Goal: Transaction & Acquisition: Purchase product/service

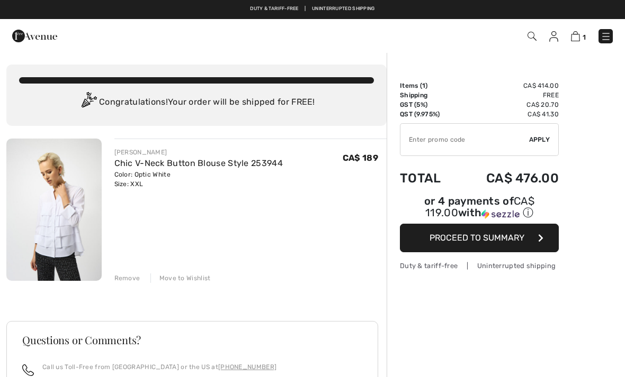
click at [602, 33] on img at bounding box center [605, 36] width 11 height 11
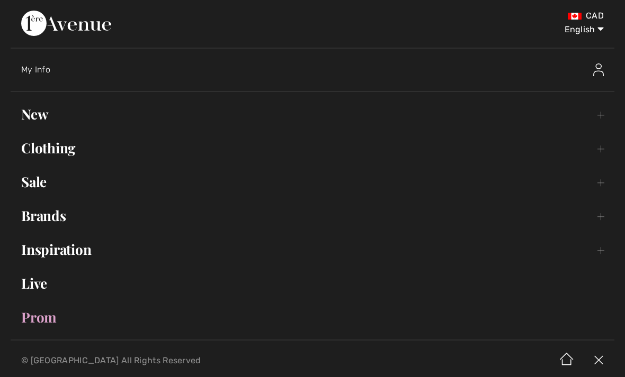
click at [53, 215] on link "Brands Open submenu" at bounding box center [312, 215] width 603 height 23
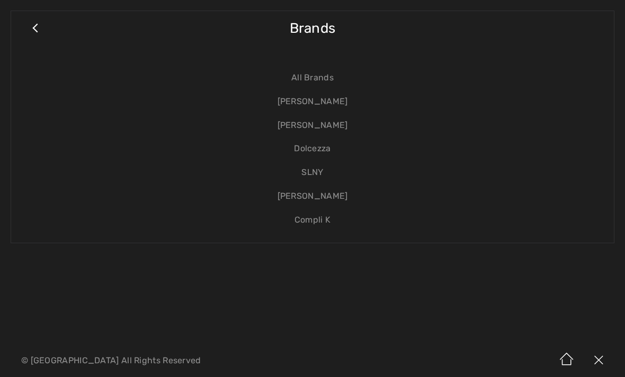
click at [319, 103] on link "[PERSON_NAME]" at bounding box center [312, 102] width 581 height 24
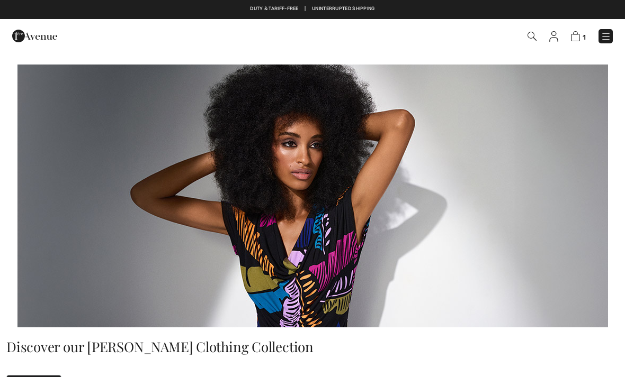
checkbox input "true"
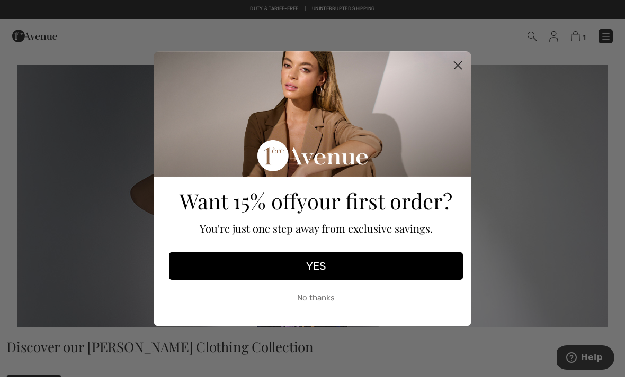
click at [459, 63] on circle "Close dialog" at bounding box center [457, 64] width 17 height 17
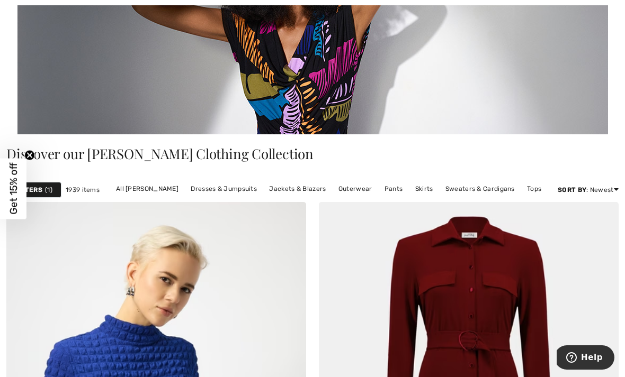
scroll to position [243, 0]
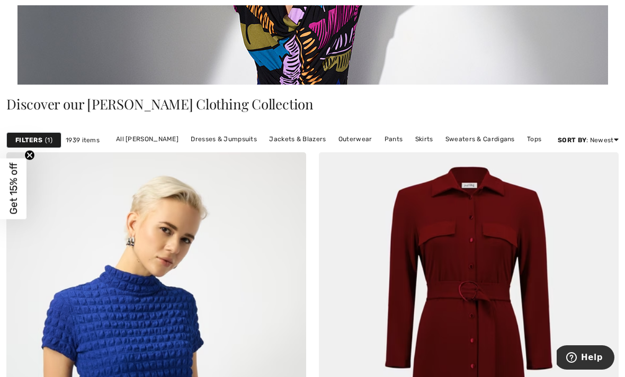
click at [242, 144] on link "Dresses & Jumpsuits" at bounding box center [223, 139] width 77 height 14
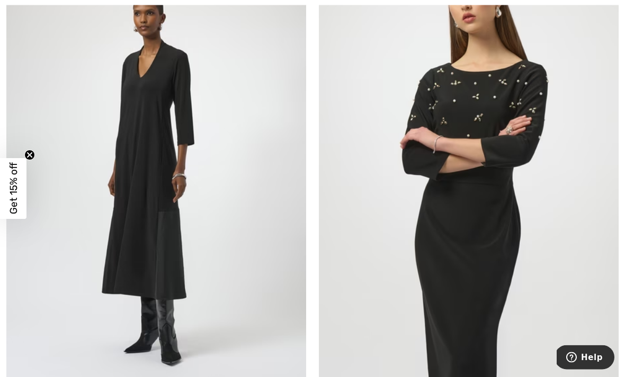
scroll to position [1761, 0]
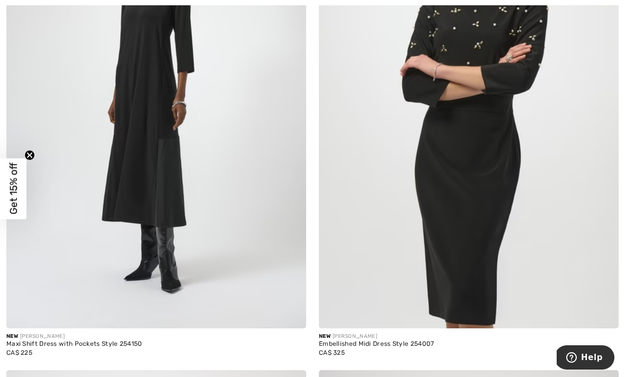
click at [139, 167] on img at bounding box center [156, 103] width 300 height 449
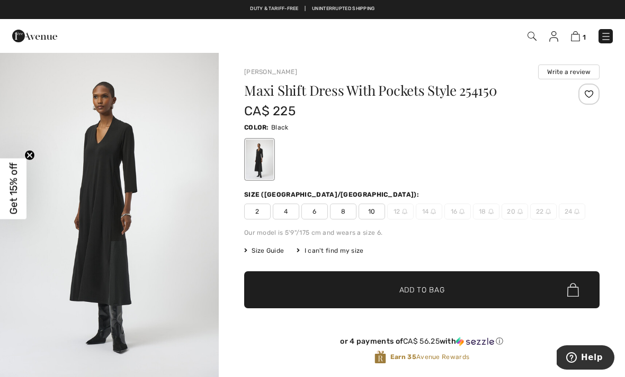
click at [541, 210] on span "22" at bounding box center [543, 212] width 26 height 16
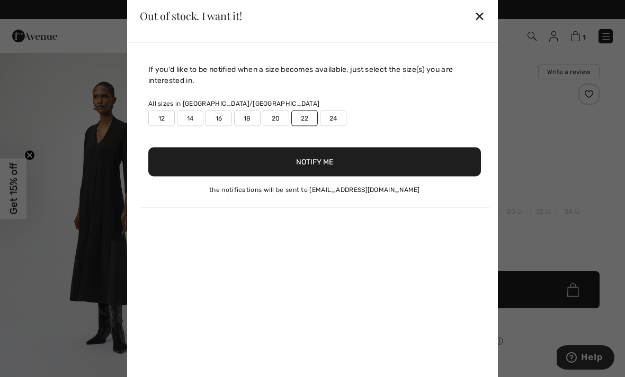
click at [387, 162] on button "Notify Me" at bounding box center [314, 161] width 332 height 29
click at [482, 18] on div "✕" at bounding box center [479, 16] width 11 height 22
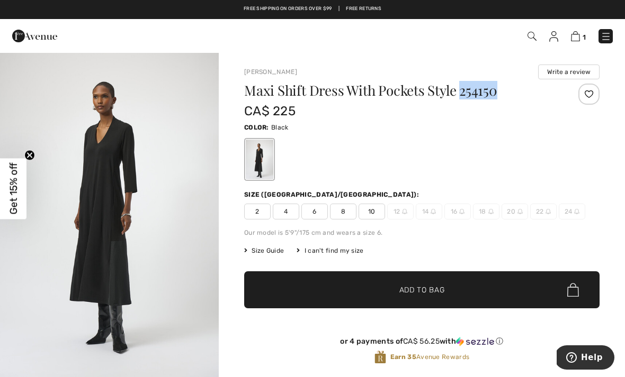
copy h1 "254150"
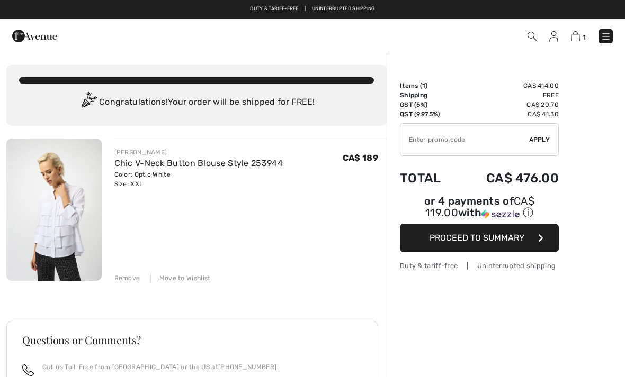
click at [555, 37] on img at bounding box center [553, 36] width 9 height 11
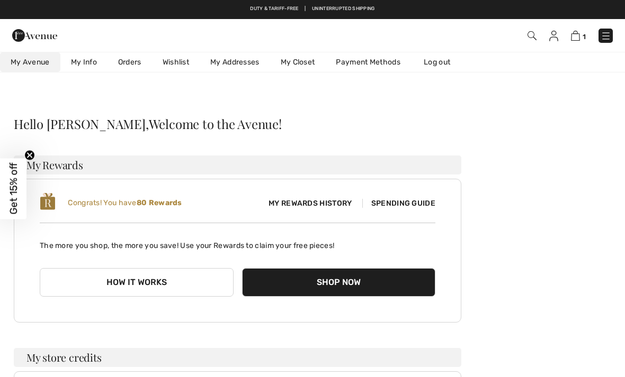
click at [187, 63] on link "Wishlist" at bounding box center [176, 62] width 48 height 20
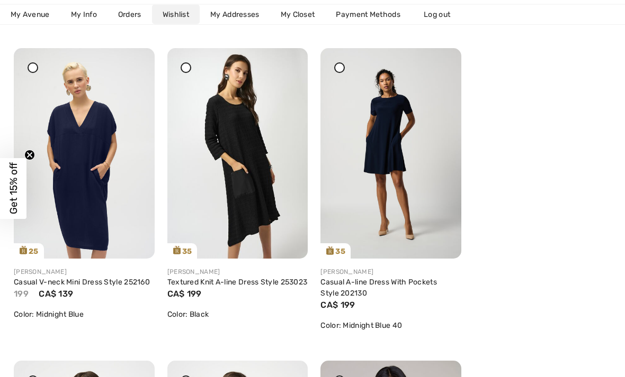
scroll to position [790, 0]
click at [288, 156] on img at bounding box center [237, 153] width 141 height 211
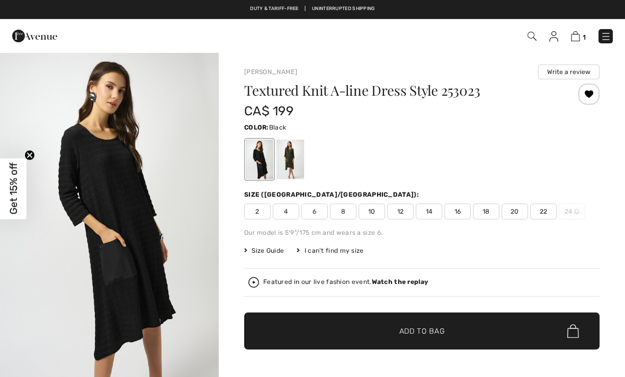
checkbox input "true"
click at [299, 152] on div at bounding box center [290, 160] width 28 height 40
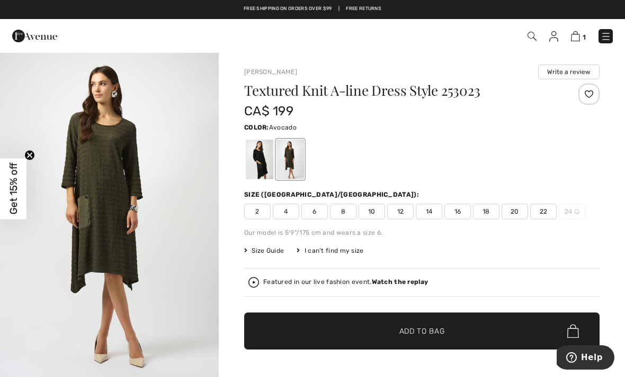
click at [543, 212] on span "22" at bounding box center [543, 212] width 26 height 16
click at [360, 323] on span "✔ Added to Bag Add to Bag" at bounding box center [421, 331] width 355 height 37
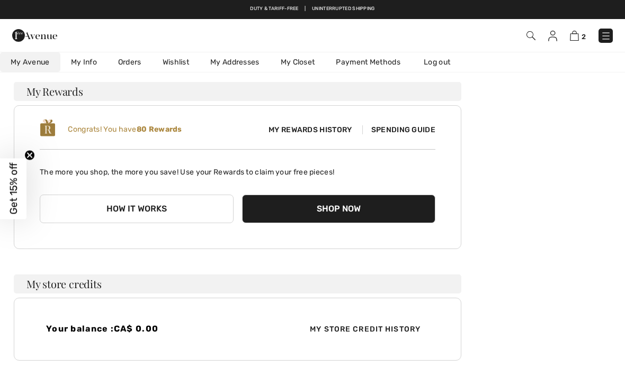
scroll to position [73, 0]
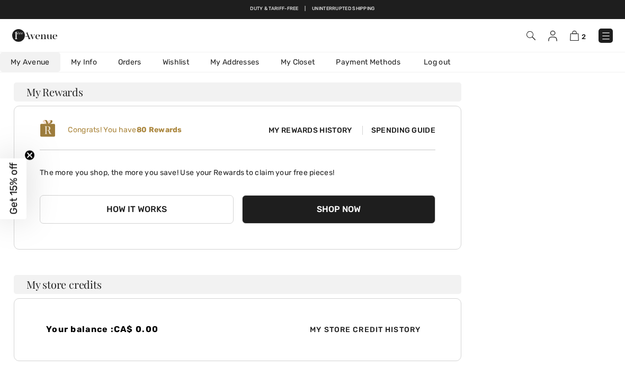
click at [602, 37] on img at bounding box center [605, 36] width 11 height 11
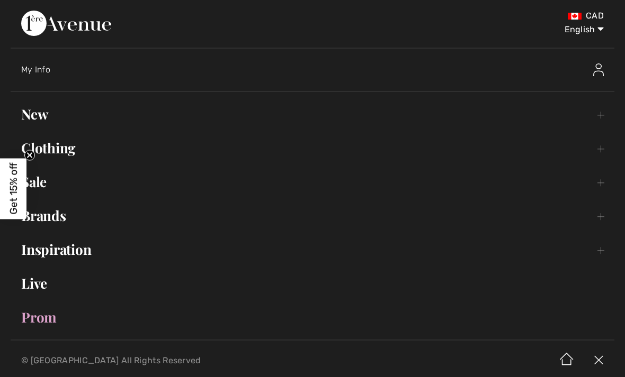
click at [509, 13] on div "CAD" at bounding box center [485, 16] width 236 height 11
click at [65, 216] on link "Brands Open submenu" at bounding box center [312, 215] width 603 height 23
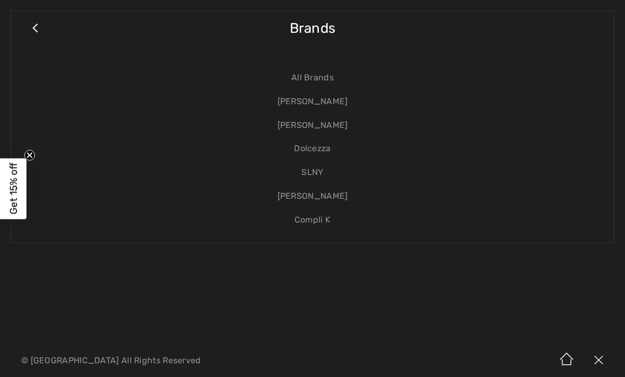
click at [335, 96] on link "[PERSON_NAME]" at bounding box center [312, 102] width 581 height 24
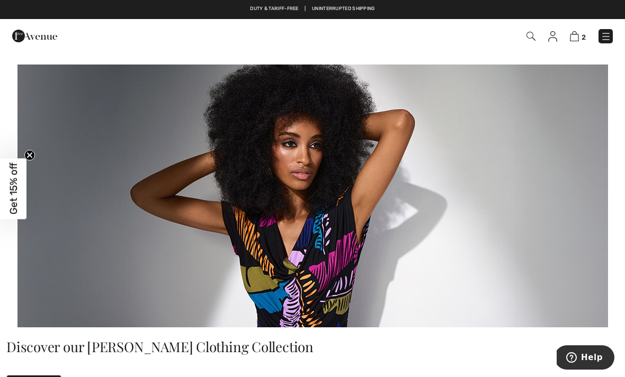
click at [528, 30] on span at bounding box center [530, 36] width 11 height 13
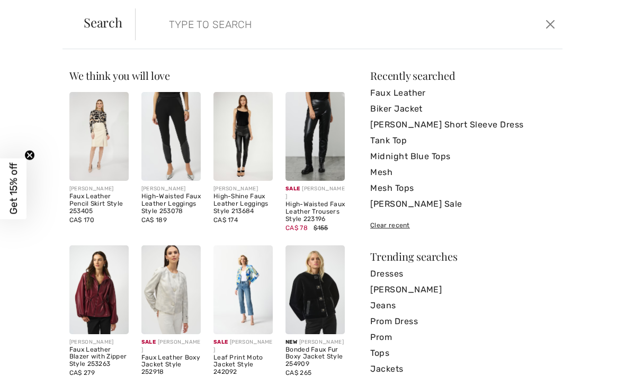
click at [273, 30] on input "search" at bounding box center [304, 24] width 286 height 32
paste input "254150"
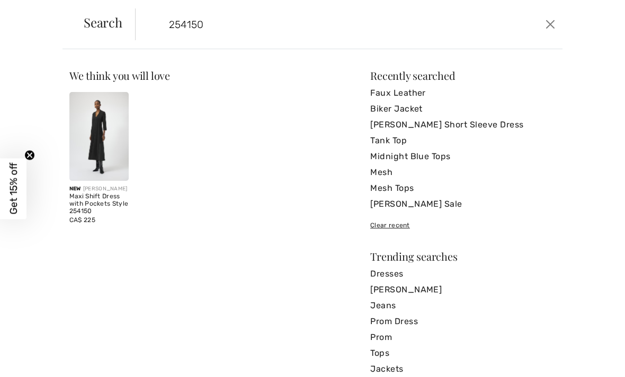
type input "254150"
click at [114, 92] on img at bounding box center [98, 136] width 59 height 89
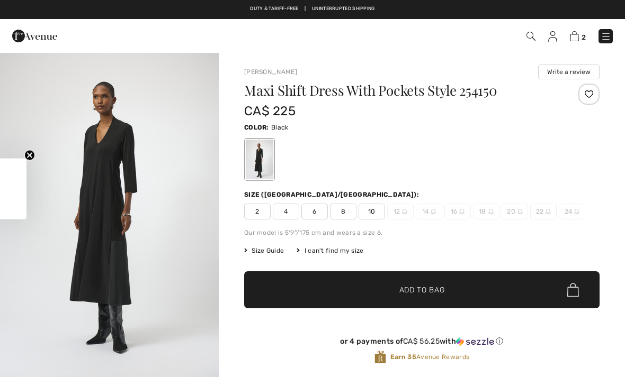
checkbox input "true"
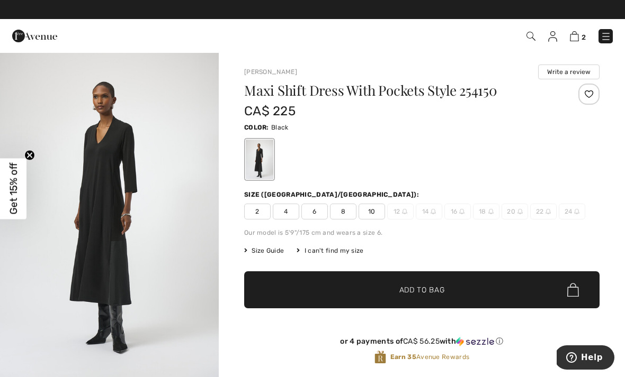
click at [460, 118] on div "CA$ 225" at bounding box center [392, 111] width 296 height 19
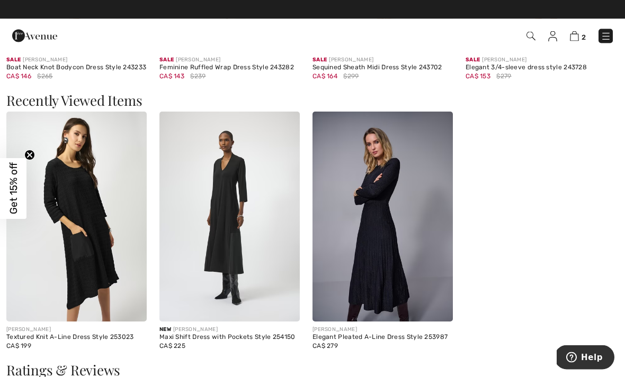
scroll to position [1113, 0]
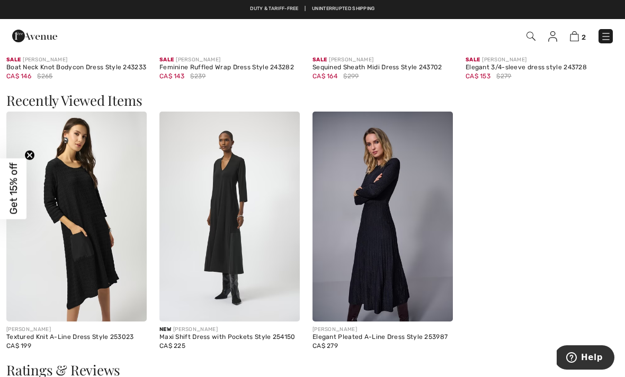
click at [401, 176] on img at bounding box center [382, 217] width 140 height 211
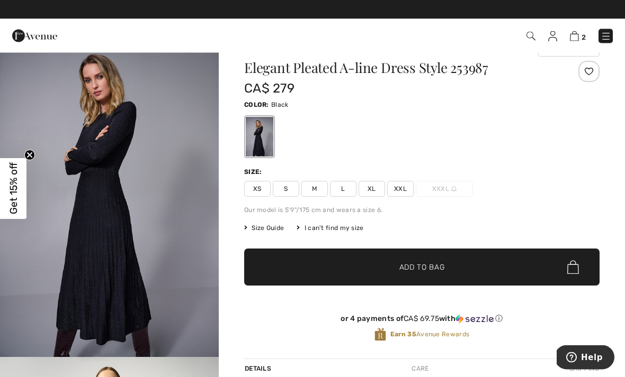
scroll to position [17, 0]
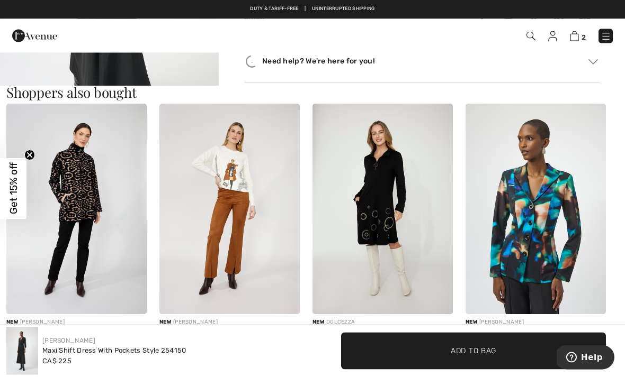
scroll to position [563, 0]
